Goal: Task Accomplishment & Management: Manage account settings

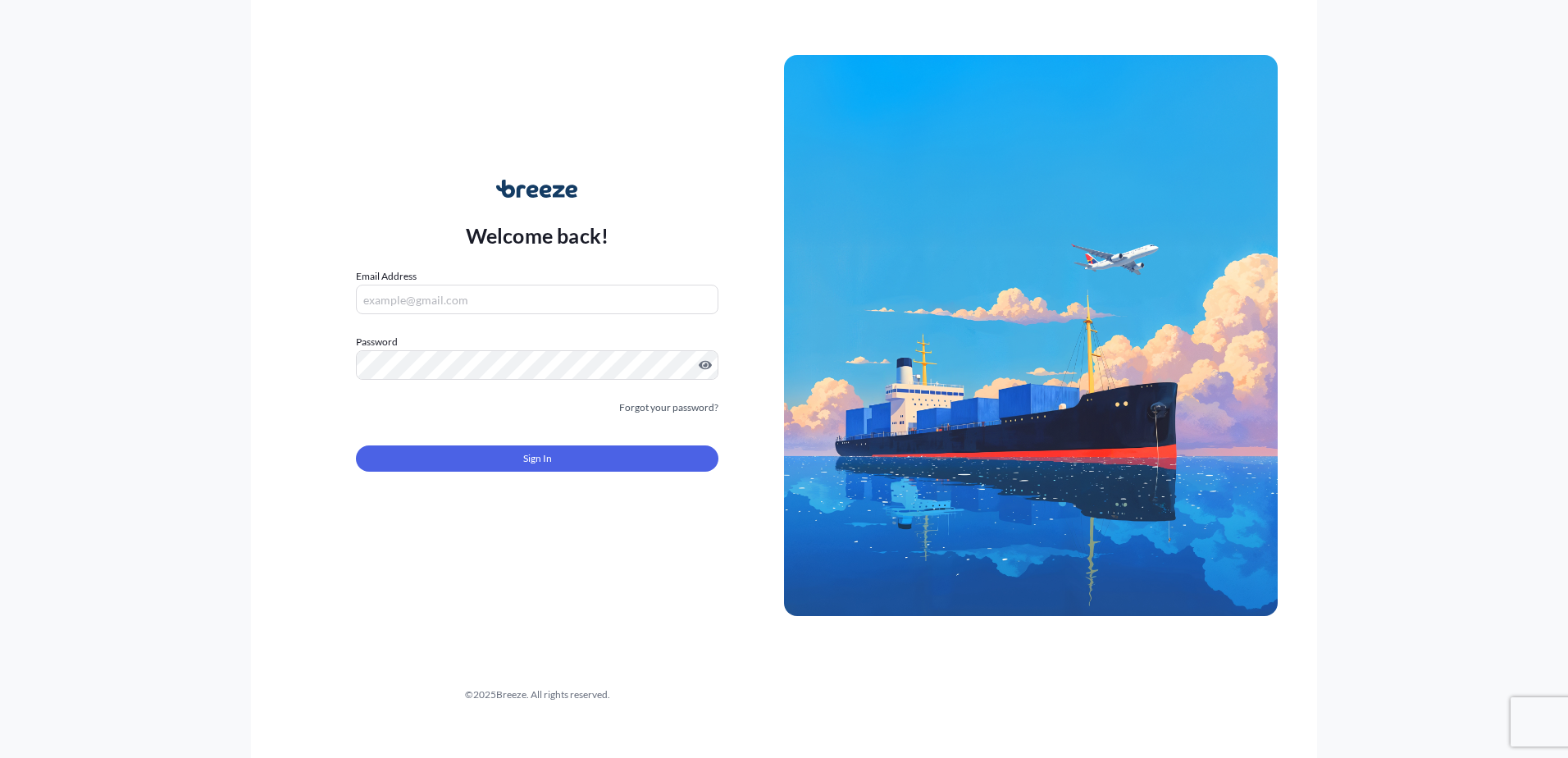
drag, startPoint x: 401, startPoint y: 291, endPoint x: 414, endPoint y: 292, distance: 13.0
click at [401, 291] on input "Email Address" at bounding box center [537, 299] width 363 height 29
type input "[PERSON_NAME][EMAIL_ADDRESS][DOMAIN_NAME]"
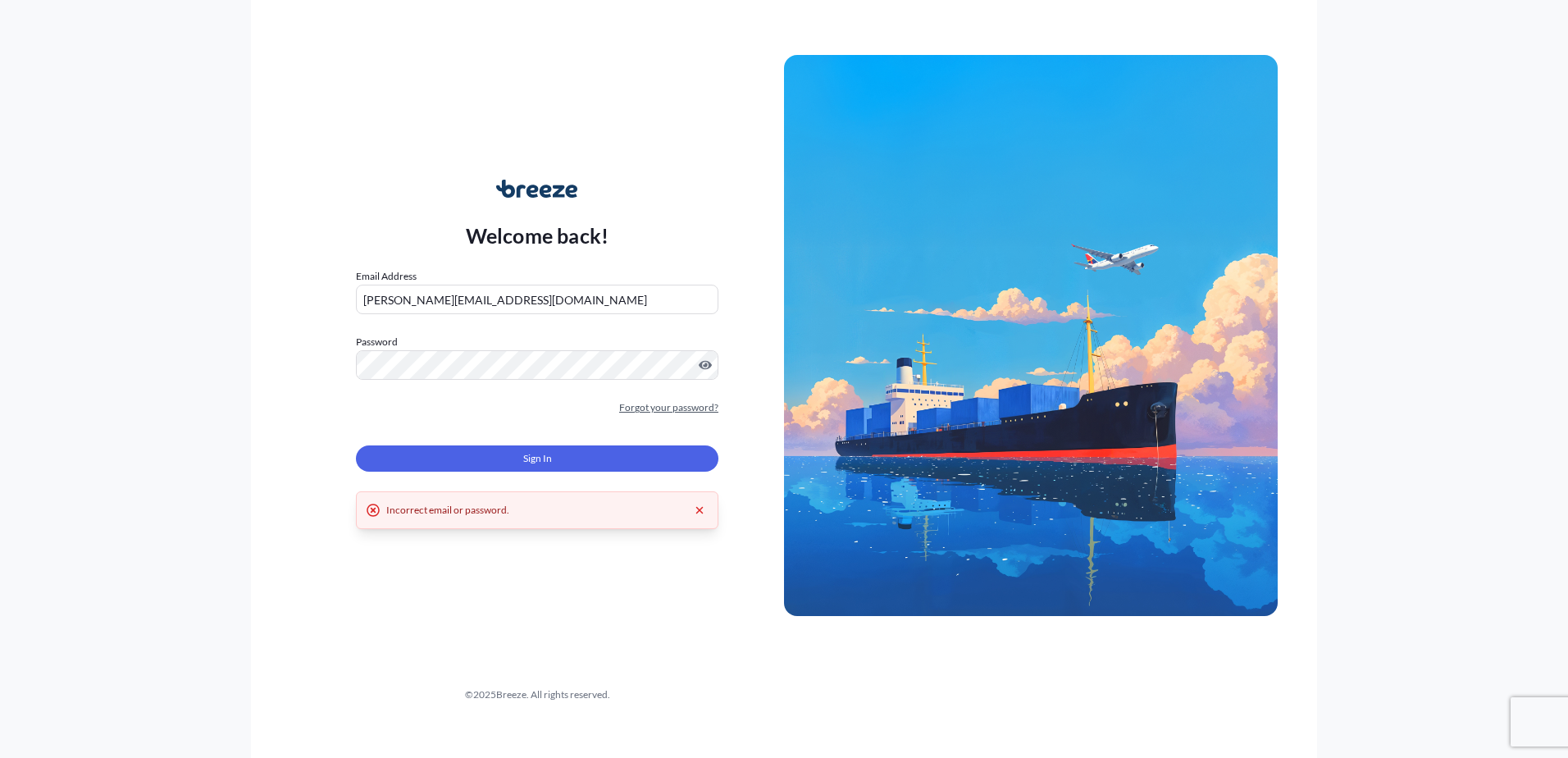
click at [678, 407] on link "Forgot your password?" at bounding box center [669, 408] width 100 height 16
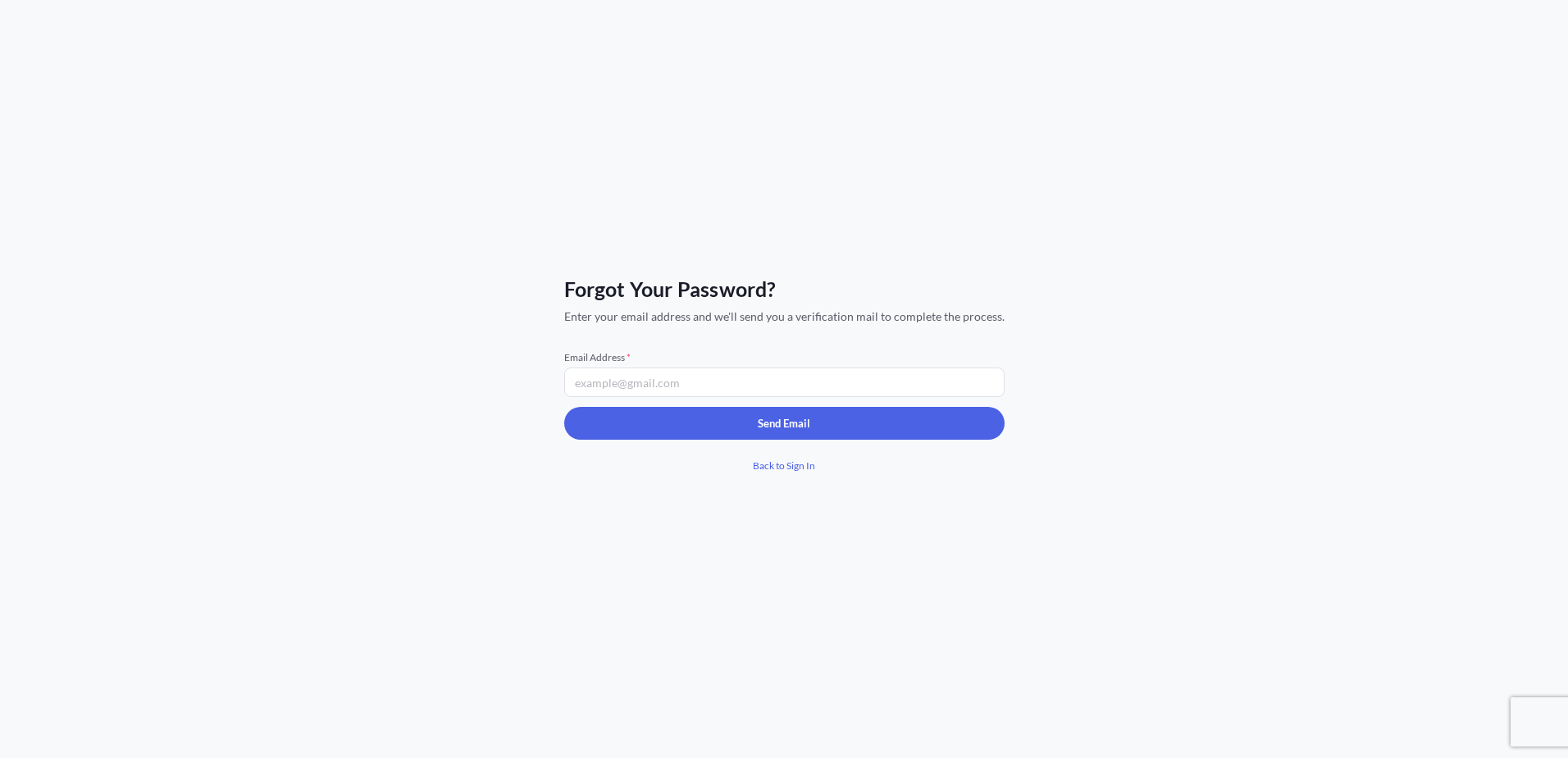
click at [697, 378] on input "Email Address *" at bounding box center [784, 382] width 440 height 29
type input "[PERSON_NAME][EMAIL_ADDRESS][DOMAIN_NAME]"
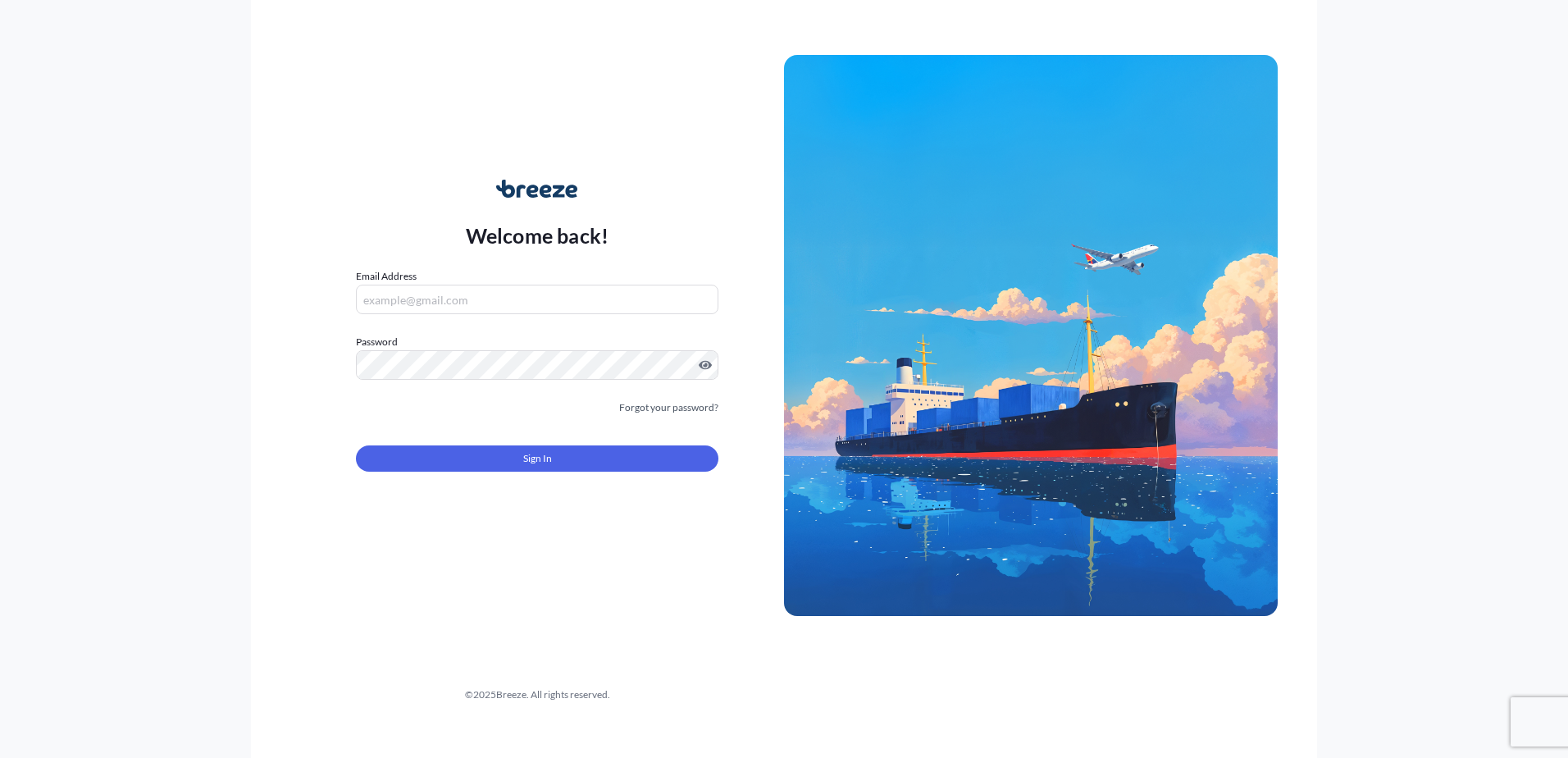
click at [466, 300] on input "Email Address" at bounding box center [537, 299] width 363 height 29
type input "[PERSON_NAME][EMAIL_ADDRESS][DOMAIN_NAME]"
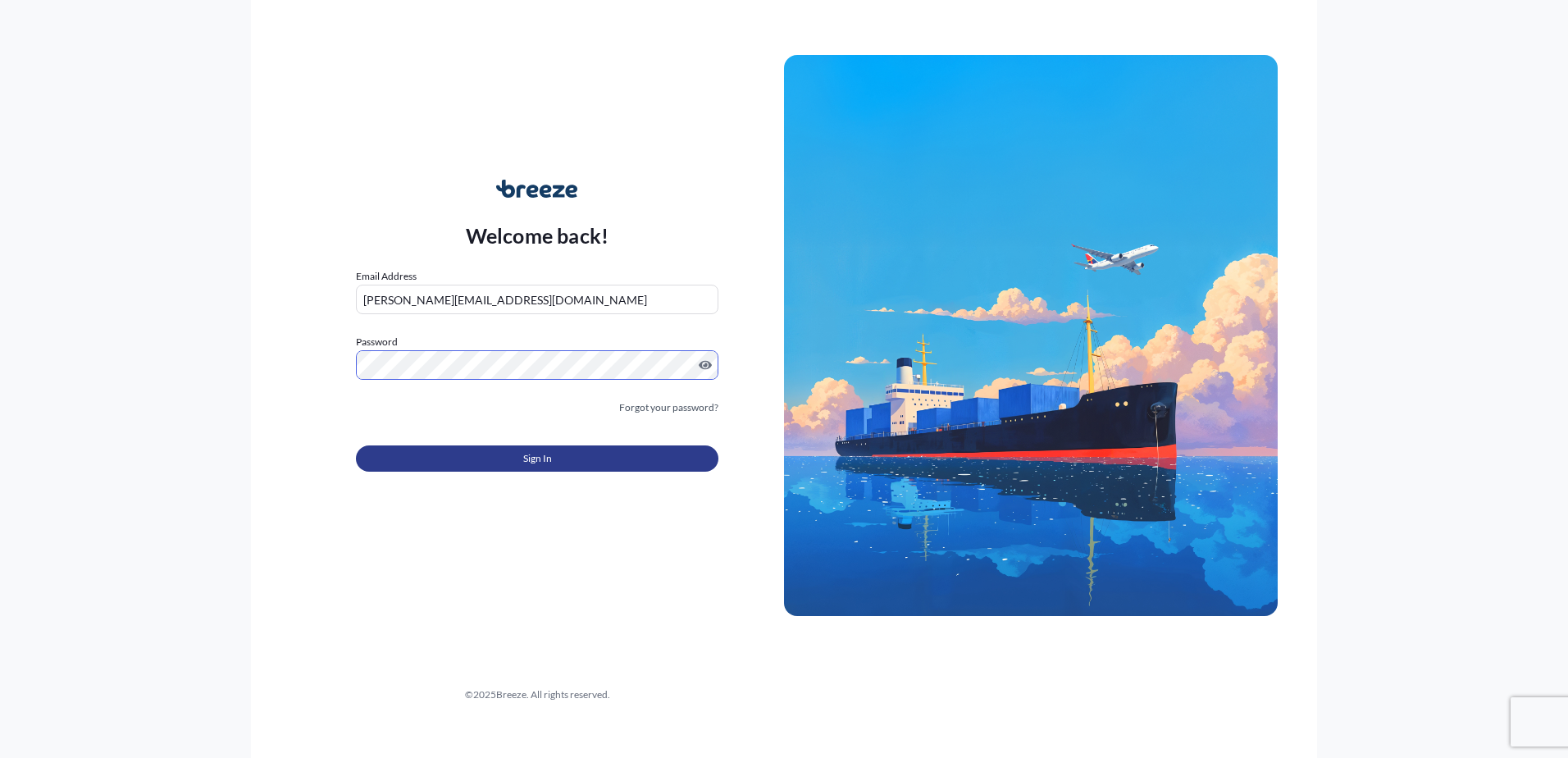
click at [599, 457] on button "Sign In" at bounding box center [537, 459] width 363 height 26
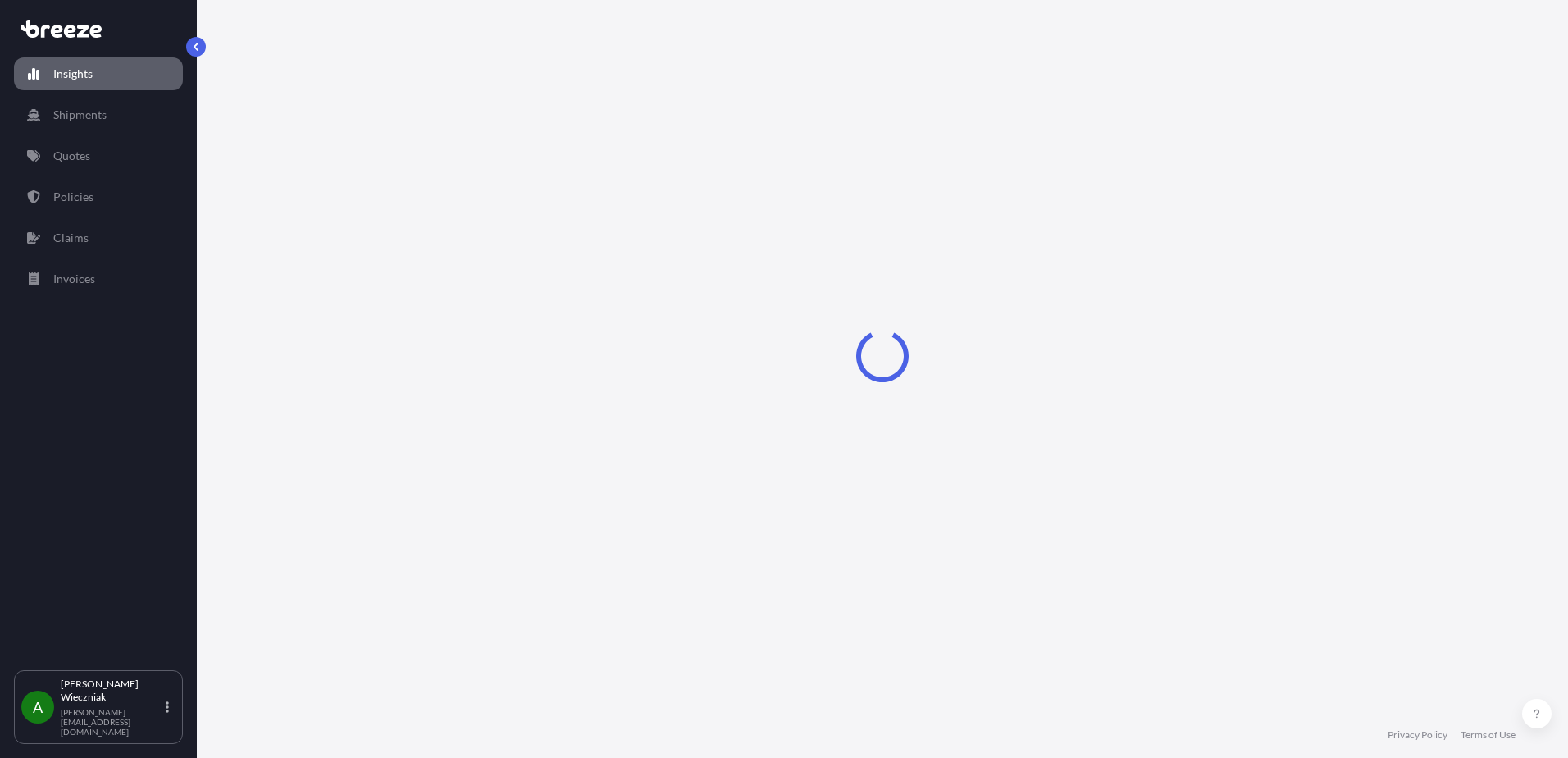
select select "2025"
